Goal: Information Seeking & Learning: Learn about a topic

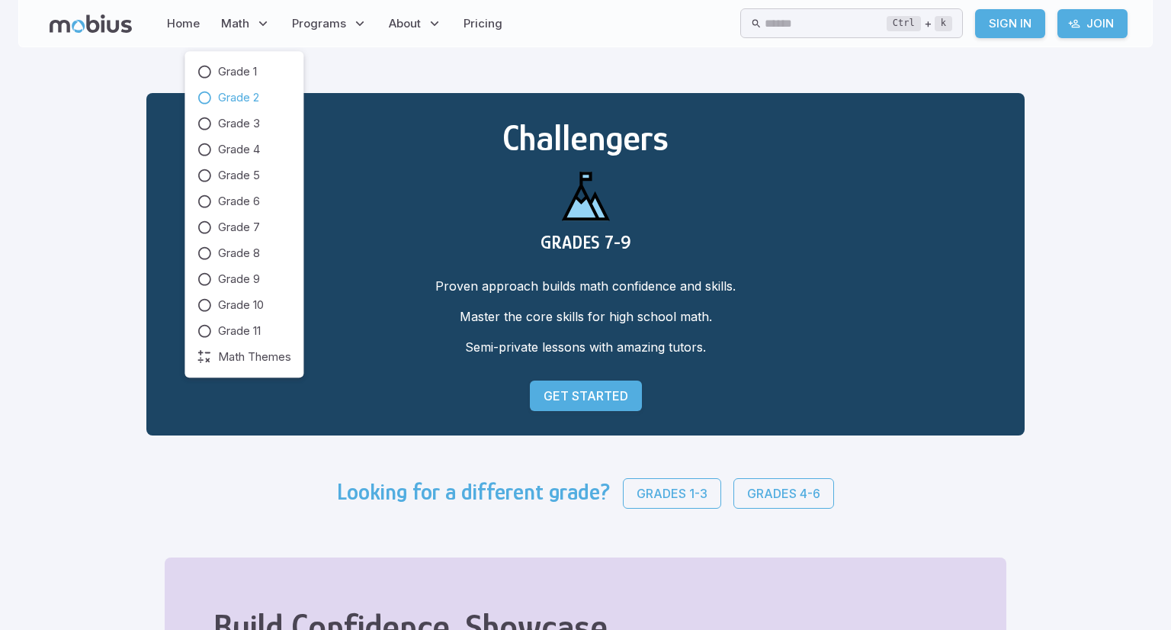
click at [230, 100] on span "Grade 2" at bounding box center [238, 97] width 41 height 17
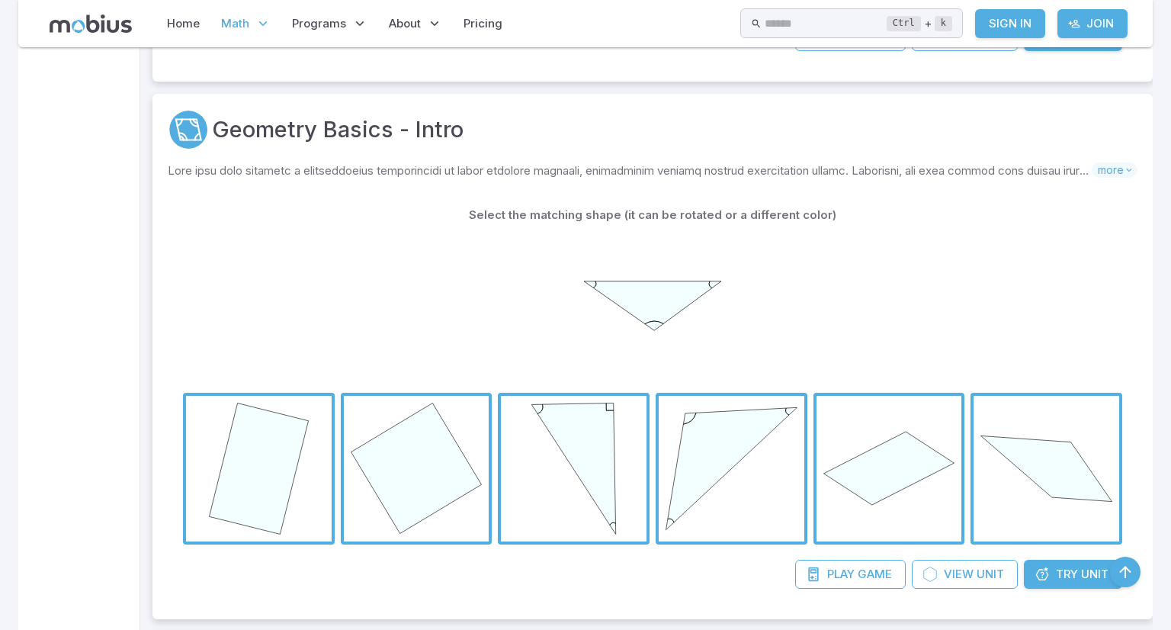
scroll to position [1216, 0]
click at [1128, 167] on icon at bounding box center [1129, 170] width 11 height 11
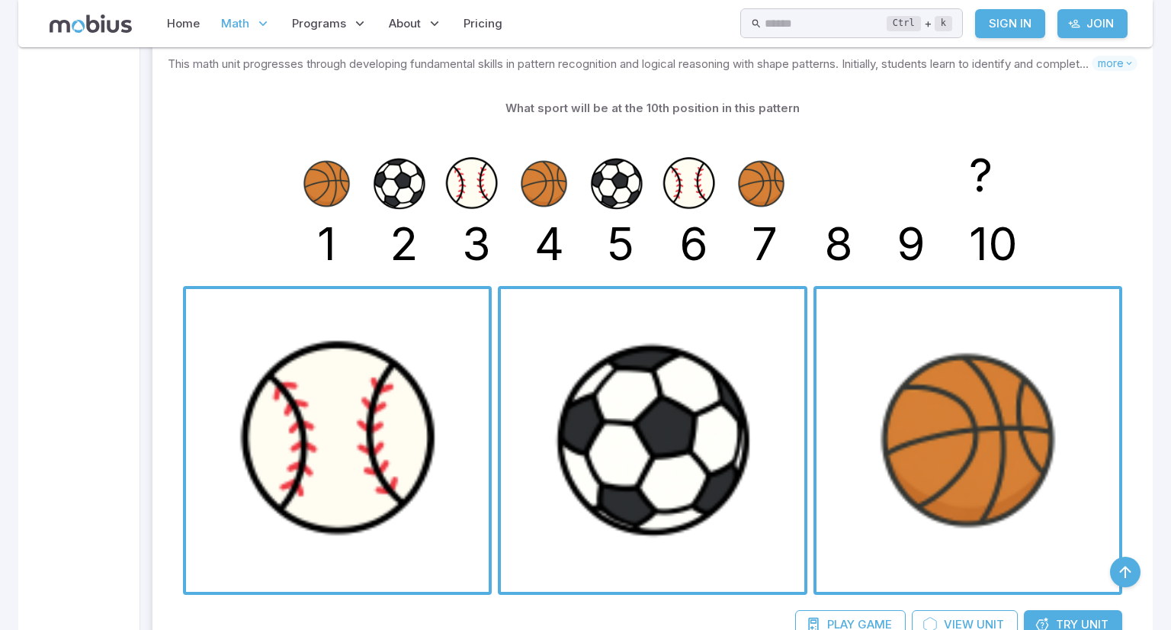
scroll to position [2550, 0]
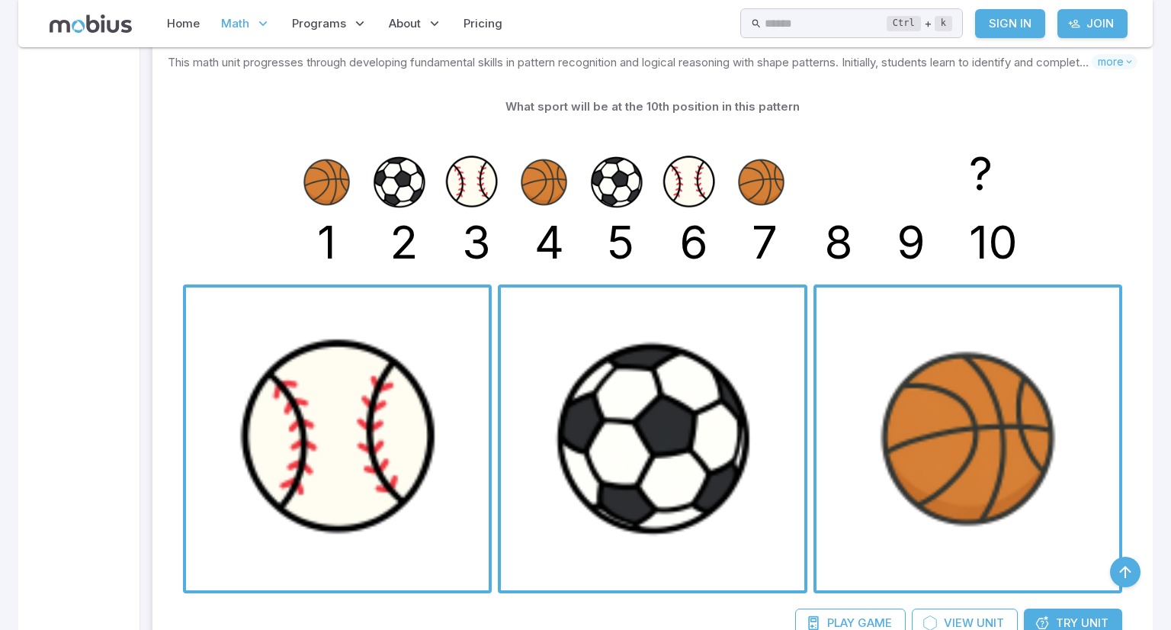
click at [909, 444] on span "button" at bounding box center [968, 438] width 303 height 303
